Goal: Information Seeking & Learning: Learn about a topic

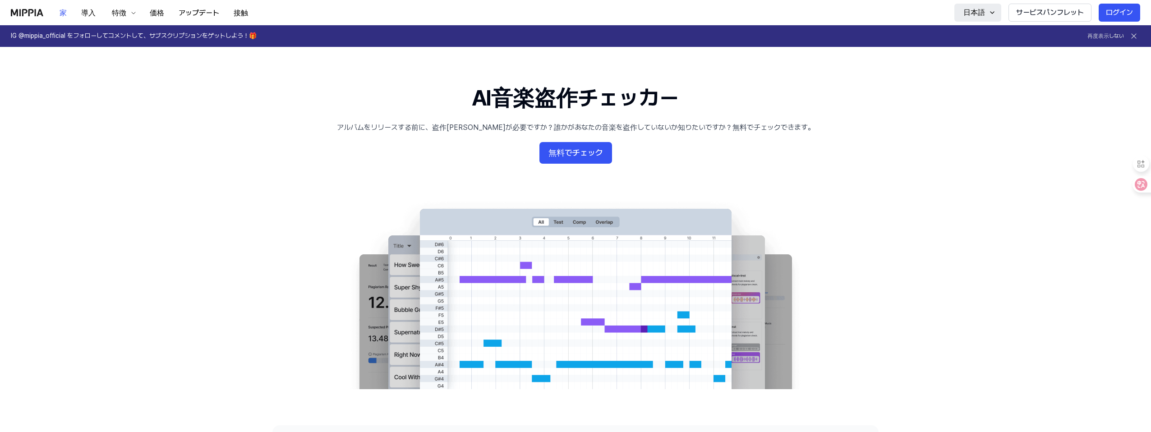
click at [994, 14] on icon "button" at bounding box center [992, 12] width 7 height 7
click at [867, 40] on link "IG @mippia_official をフォローしてコメントして、サブスクリプションをゲットしよう！🎁 再度表示しない" at bounding box center [575, 36] width 1151 height 22
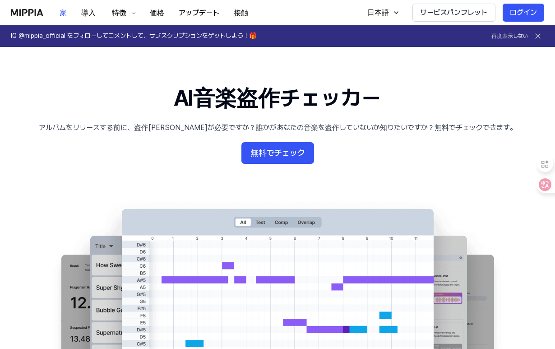
click at [34, 16] on div "家 導入 特徴 価格 アップデート 接触 Home" at bounding box center [133, 12] width 244 height 25
click at [28, 9] on img at bounding box center [27, 12] width 32 height 7
click at [70, 10] on button "家" at bounding box center [63, 13] width 22 height 18
click at [93, 12] on font "導入" at bounding box center [88, 13] width 14 height 9
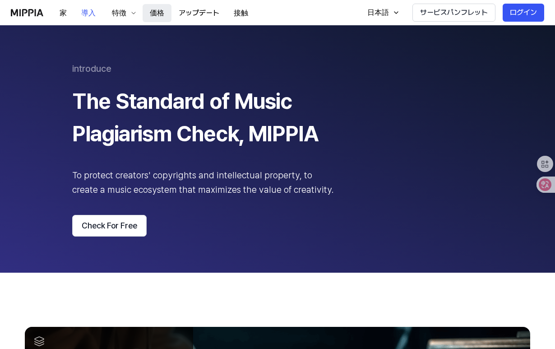
click at [155, 12] on font "価格" at bounding box center [157, 13] width 14 height 9
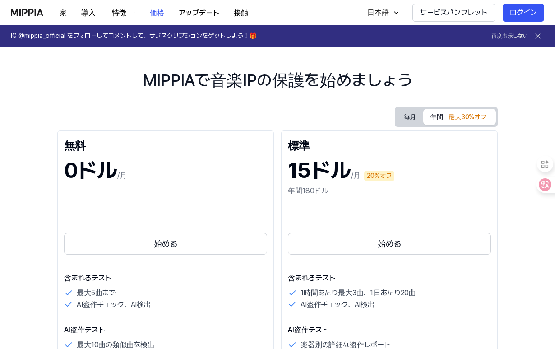
scroll to position [16, 0]
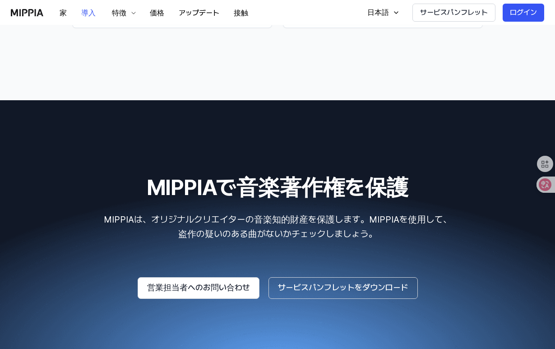
scroll to position [1380, 0]
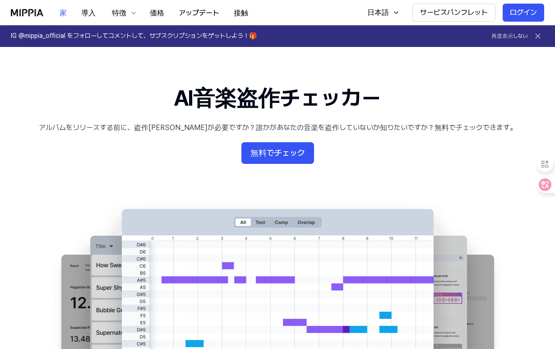
click at [214, 148] on 배너 "AI音楽盗作チェッカー アルバムをリリースする前に、盗作チェックが必要ですか？誰かがあなたの音楽を盗作していないか知りたいですか？無料でチェックできます。 無…" at bounding box center [277, 236] width 555 height 306
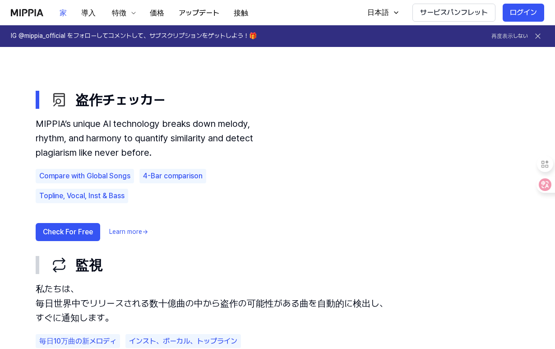
scroll to position [467, 0]
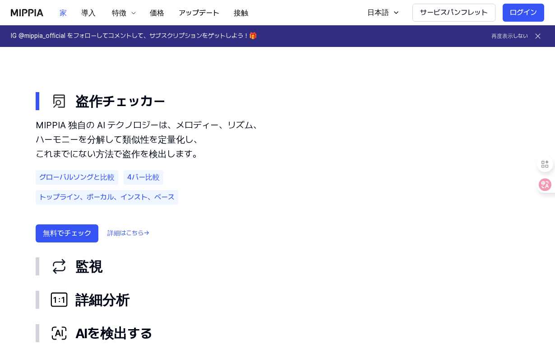
click at [146, 234] on font "こちら→" at bounding box center [137, 232] width 23 height 7
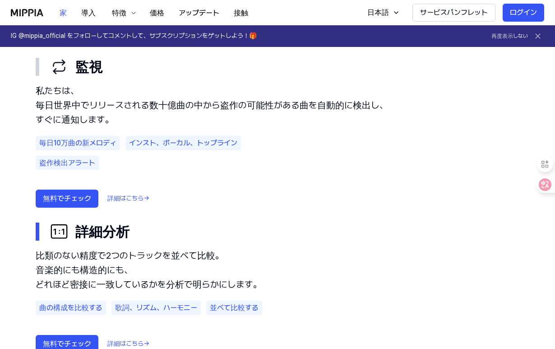
scroll to position [539, 0]
